Goal: Check status

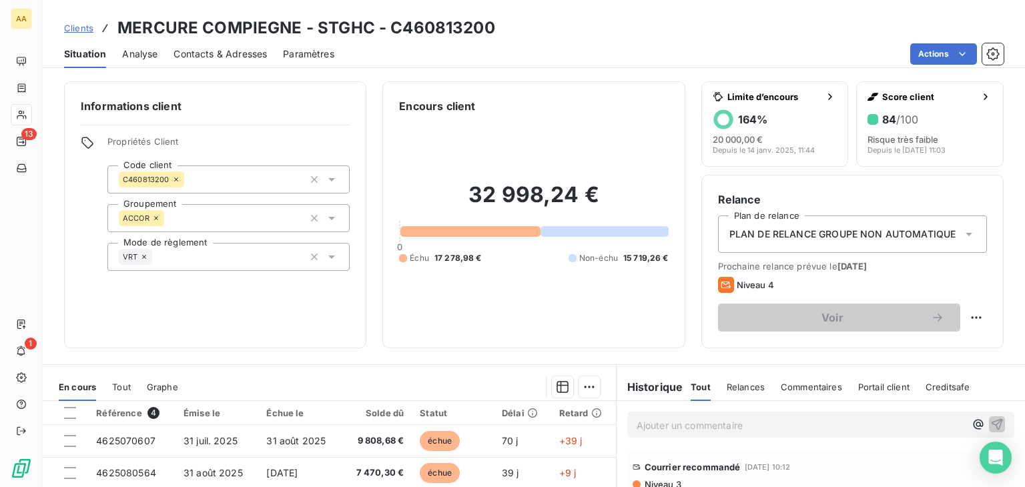
scroll to position [211, 0]
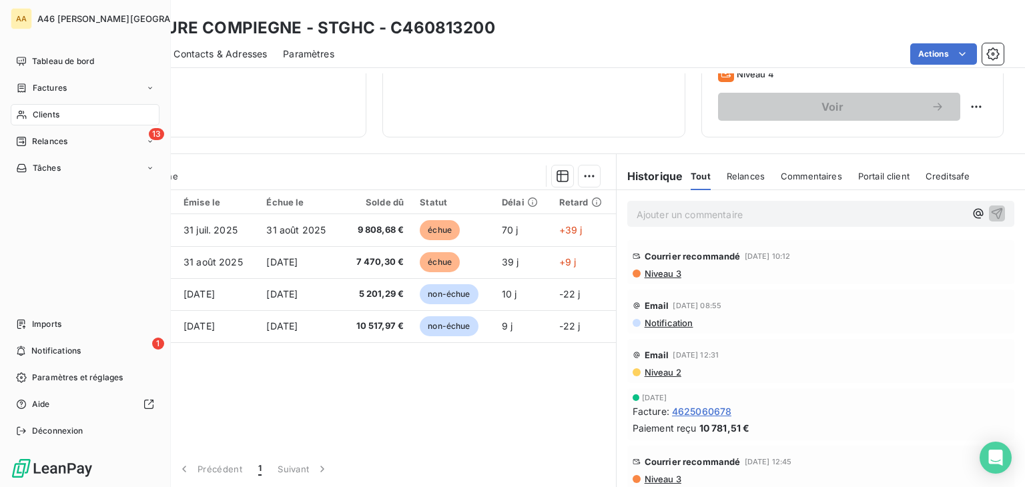
click at [45, 113] on span "Clients" at bounding box center [46, 115] width 27 height 12
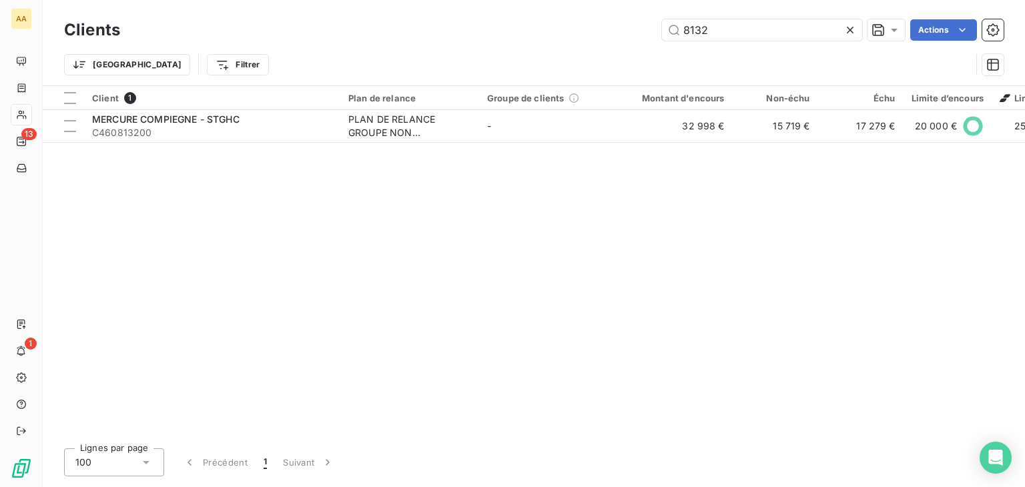
drag, startPoint x: 721, startPoint y: 33, endPoint x: 641, endPoint y: 41, distance: 79.7
click at [641, 41] on div "Clients 8132 Actions" at bounding box center [533, 30] width 939 height 28
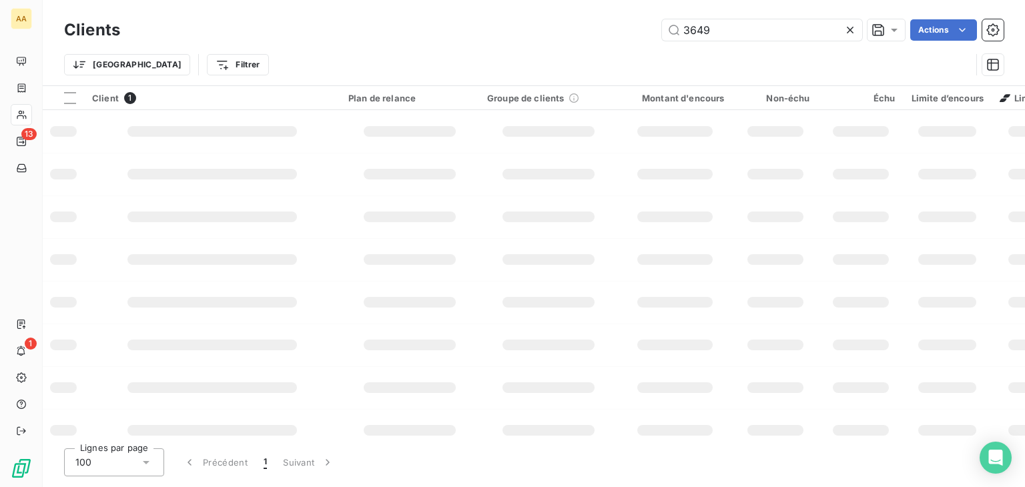
type input "3649"
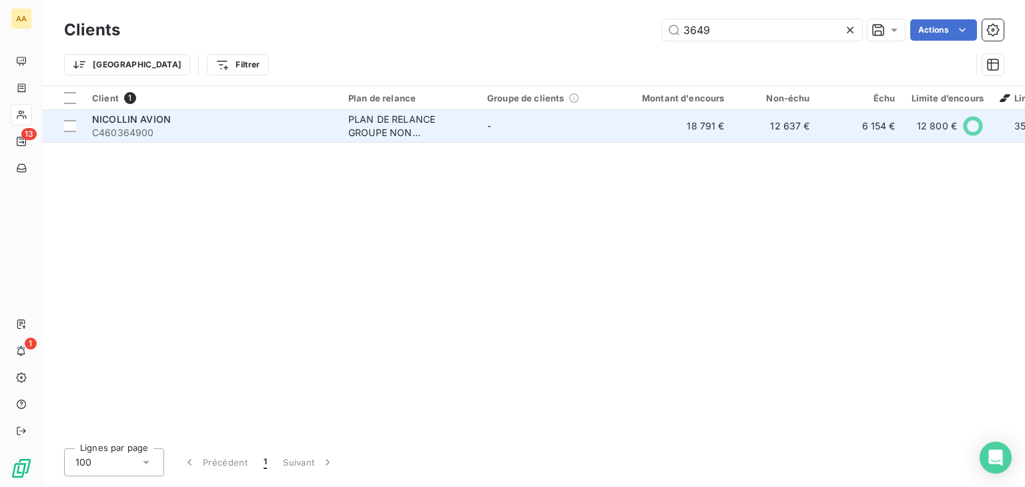
click at [412, 118] on div "PLAN DE RELANCE GROUPE NON AUTOMATIQUE" at bounding box center [409, 126] width 123 height 27
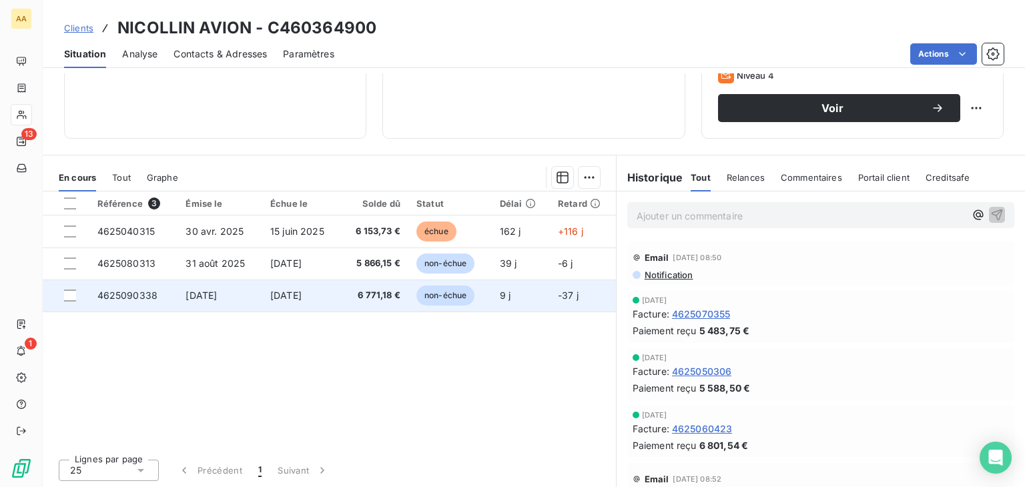
scroll to position [211, 0]
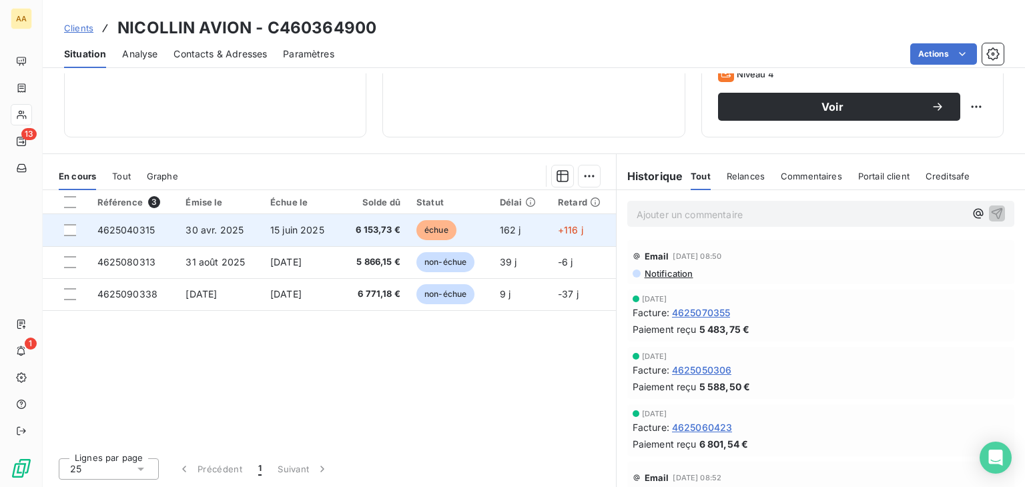
click at [438, 229] on span "échue" at bounding box center [436, 230] width 40 height 20
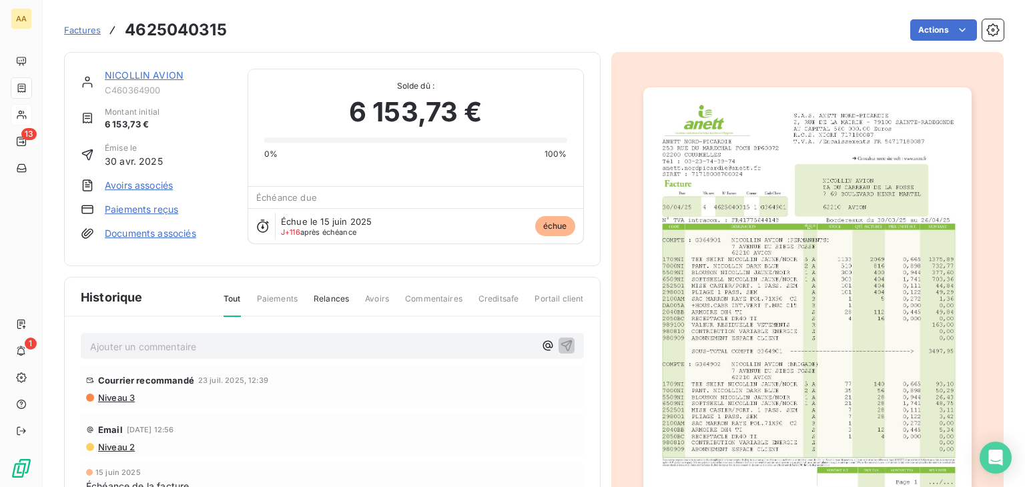
click at [752, 273] on img "button" at bounding box center [807, 319] width 328 height 464
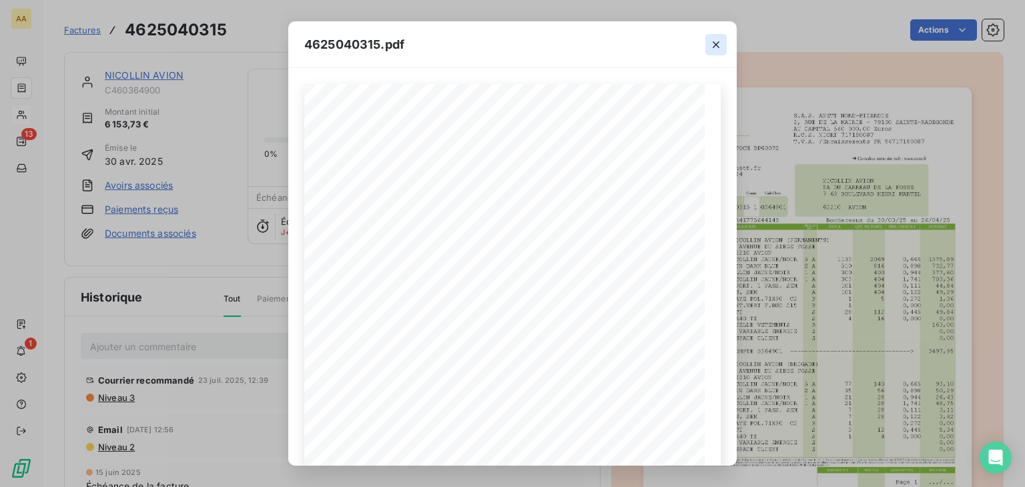
click at [721, 38] on icon "button" at bounding box center [715, 44] width 13 height 13
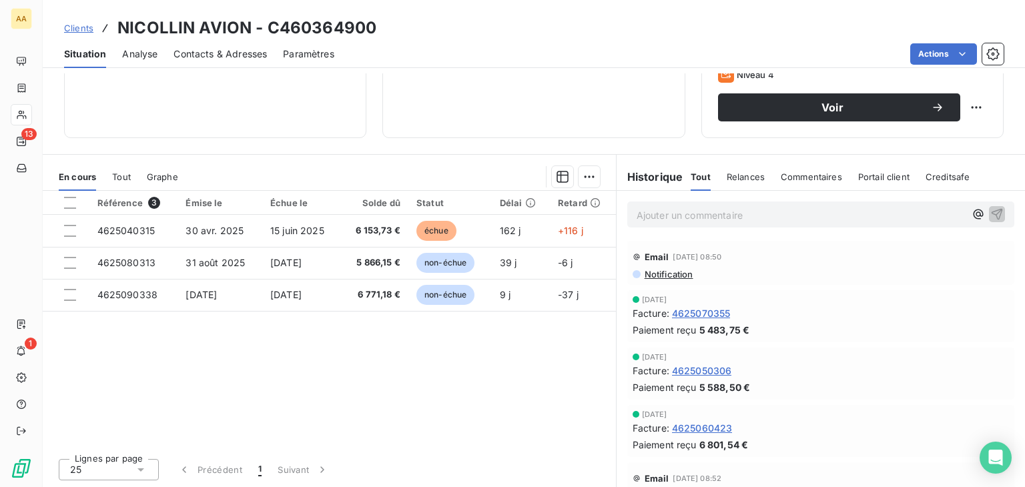
scroll to position [211, 0]
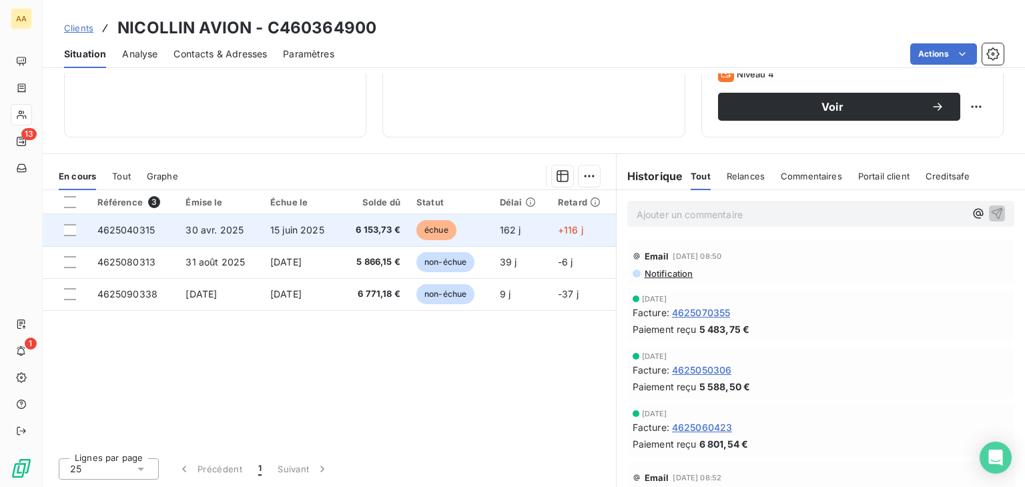
click at [433, 230] on span "échue" at bounding box center [436, 230] width 40 height 20
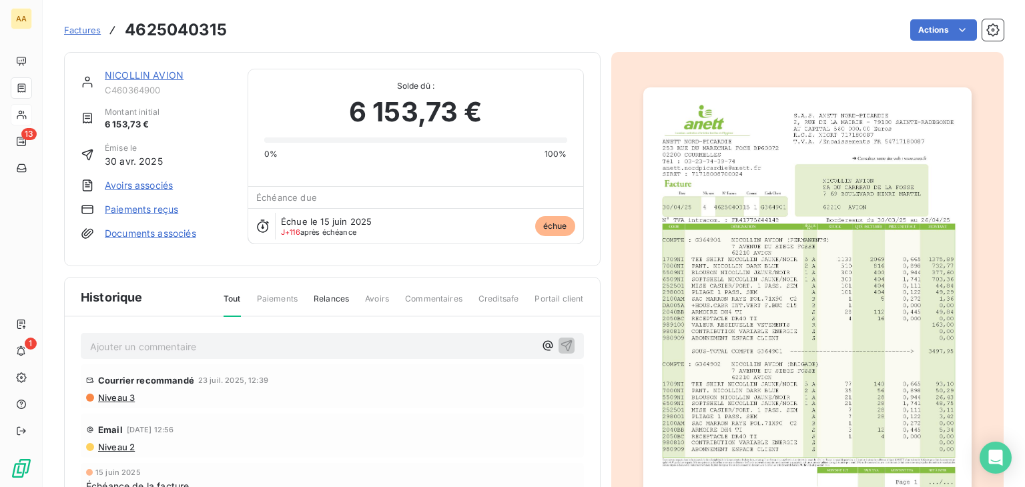
click at [681, 254] on img "button" at bounding box center [807, 319] width 328 height 464
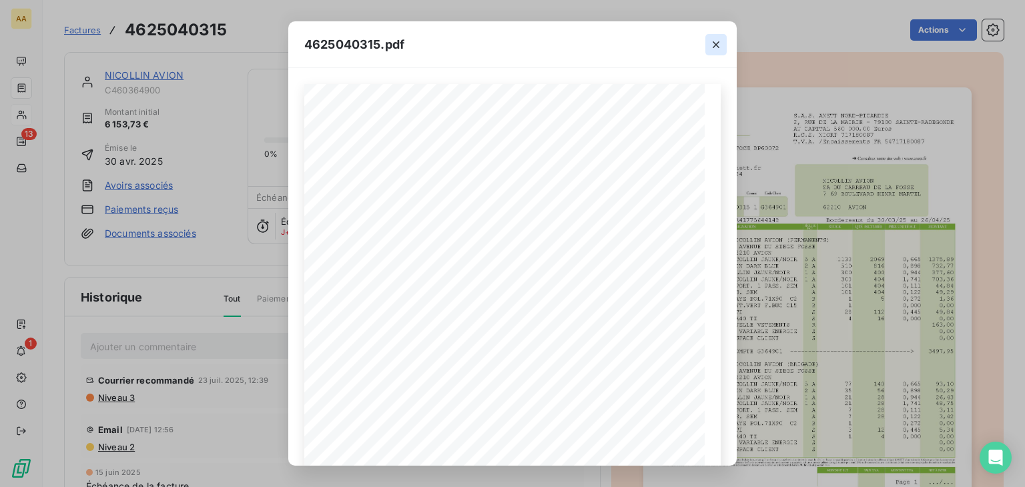
click at [725, 41] on button "button" at bounding box center [715, 44] width 21 height 21
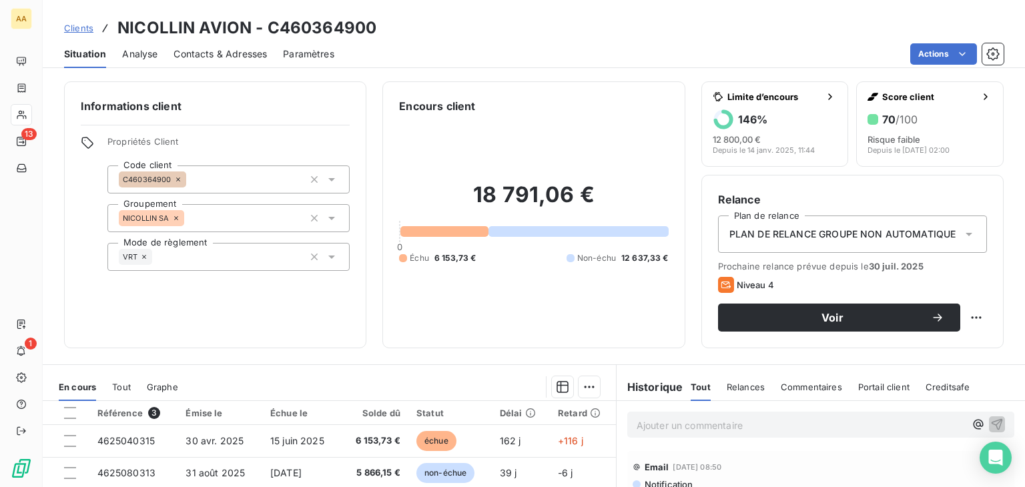
scroll to position [211, 0]
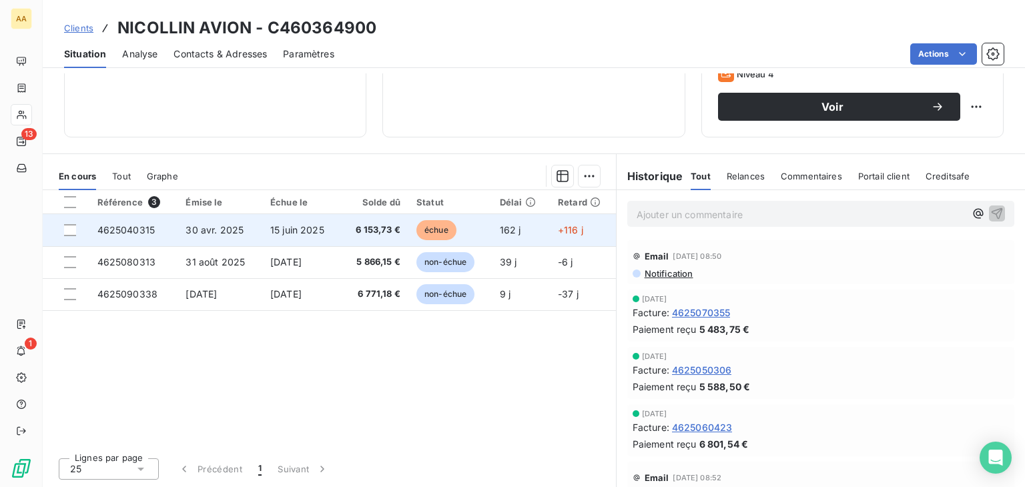
click at [443, 232] on span "échue" at bounding box center [436, 230] width 40 height 20
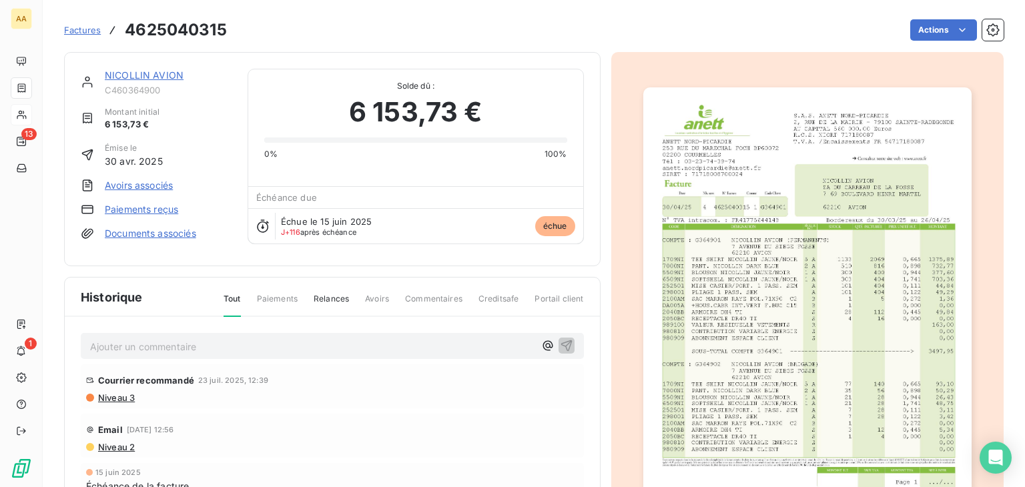
click at [734, 263] on img "button" at bounding box center [807, 319] width 328 height 464
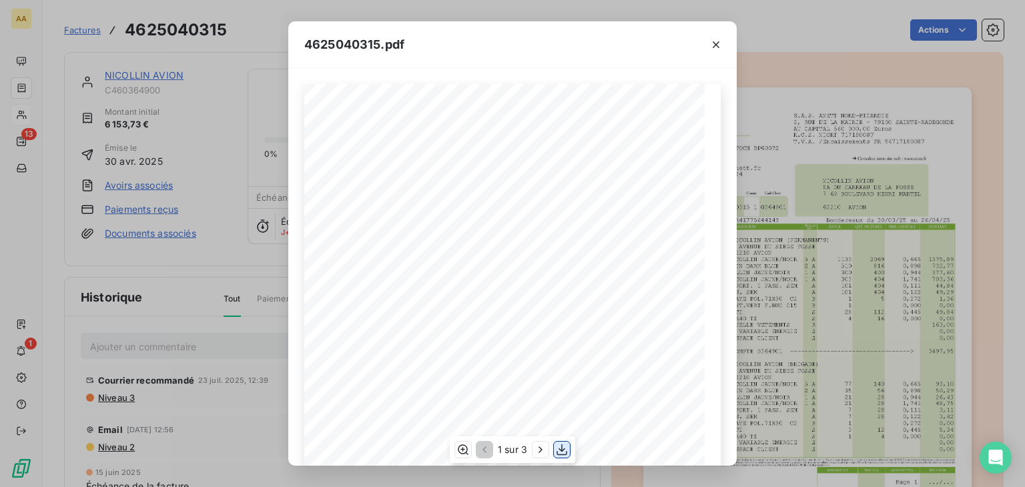
click at [562, 454] on icon "button" at bounding box center [561, 449] width 11 height 11
click at [713, 43] on icon "button" at bounding box center [715, 44] width 13 height 13
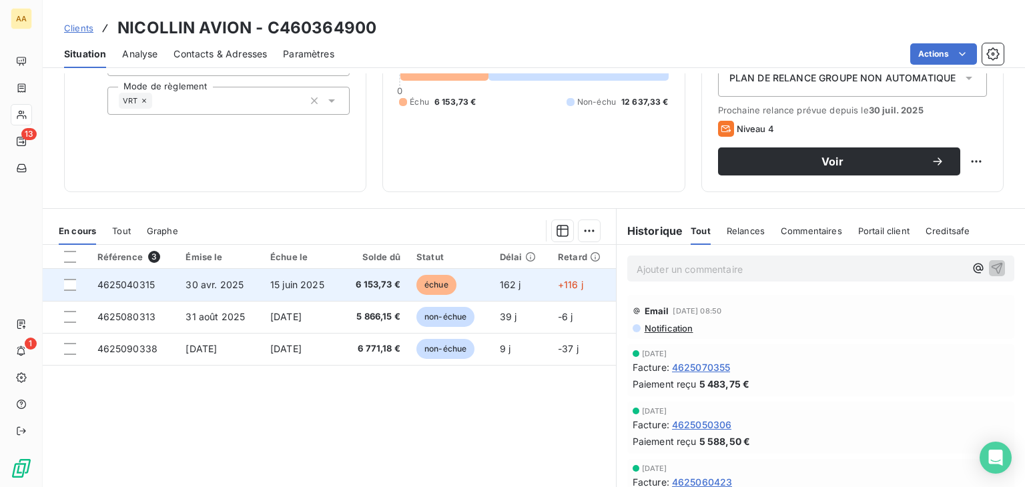
scroll to position [211, 0]
